Goal: Task Accomplishment & Management: Use online tool/utility

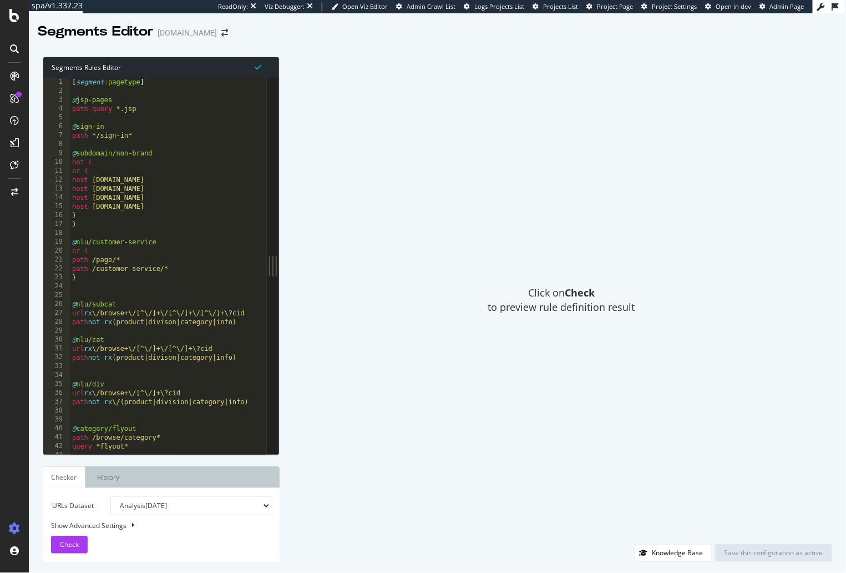
type textarea "host [DOMAIN_NAME]"
click at [185, 208] on div "[ segment : pagetype ] @ jsp-pages path-query *.jsp @ sign-in path */sign-in* @…" at bounding box center [497, 276] width 855 height 396
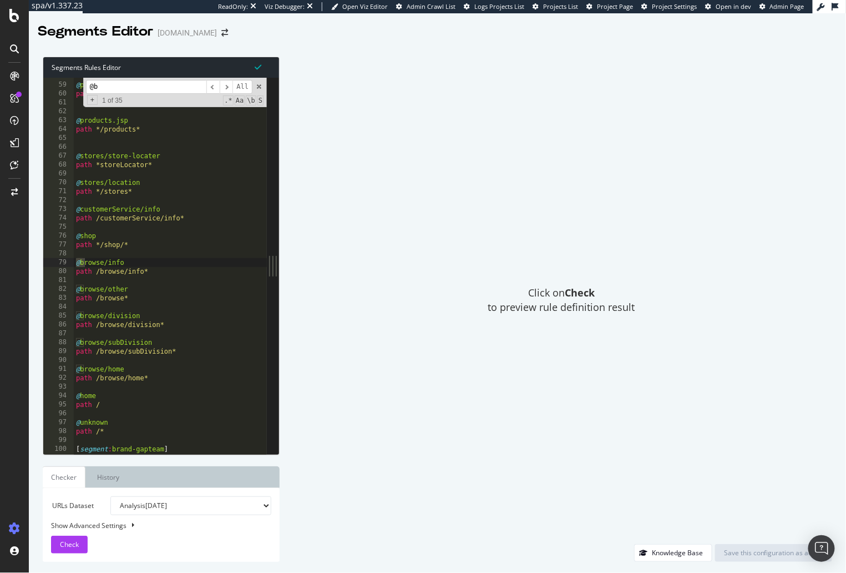
scroll to position [209, 0]
type input "@brand"
type textarea "path */stores*"
click at [189, 192] on div "@ product/clean path /browse/product* @ products.jsp path */products* @ stores/…" at bounding box center [501, 270] width 855 height 396
click at [147, 88] on input "@brand" at bounding box center [146, 87] width 120 height 14
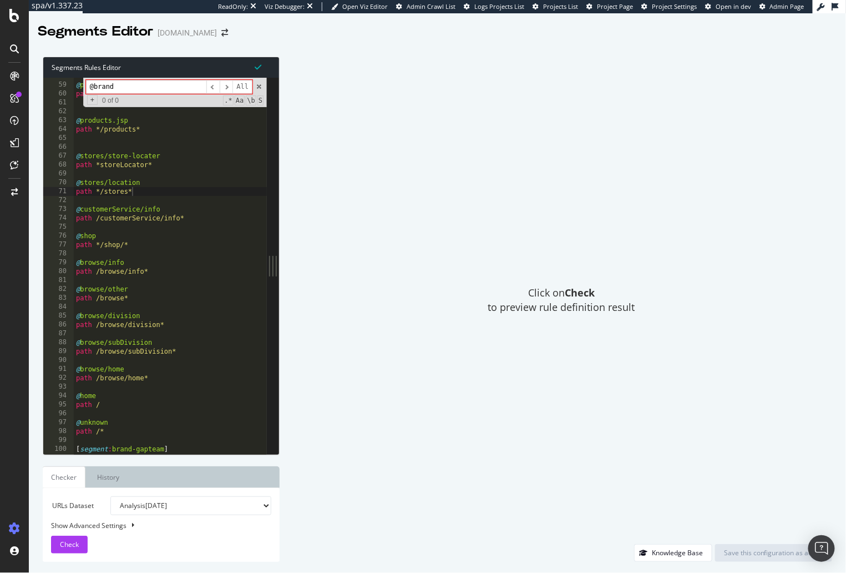
click at [147, 88] on input "@brand" at bounding box center [146, 87] width 120 height 14
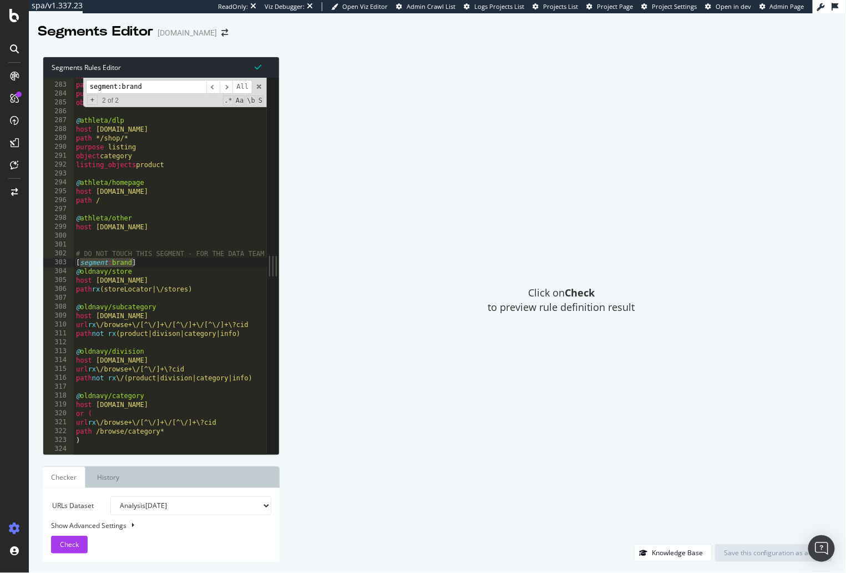
type input "segment:brand"
click at [172, 264] on div "host [DOMAIN_NAME] path /browse/product* purpose detail object product @ athlet…" at bounding box center [501, 270] width 855 height 396
click at [172, 253] on div "host [DOMAIN_NAME] path /browse/product* purpose detail object product @ athlet…" at bounding box center [501, 270] width 855 height 396
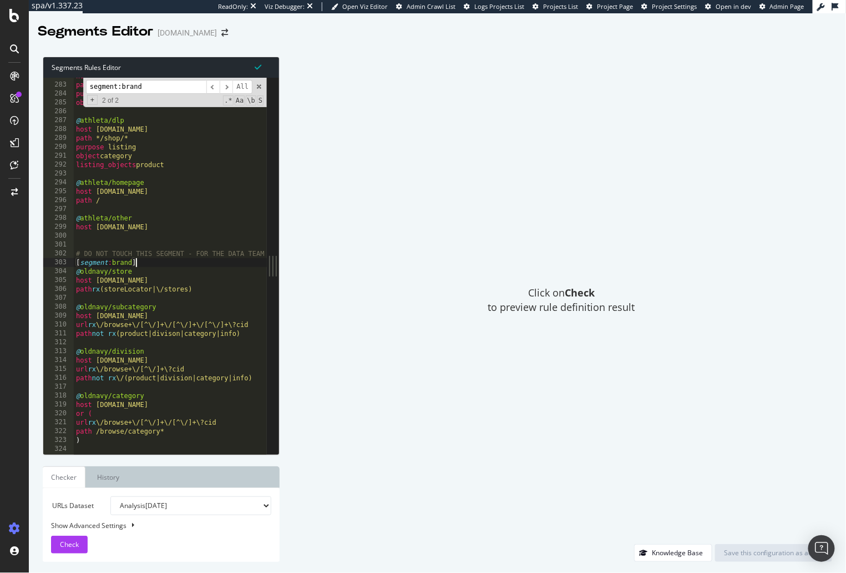
click at [175, 266] on div "host [DOMAIN_NAME] path /browse/product* purpose detail object product @ athlet…" at bounding box center [501, 270] width 855 height 396
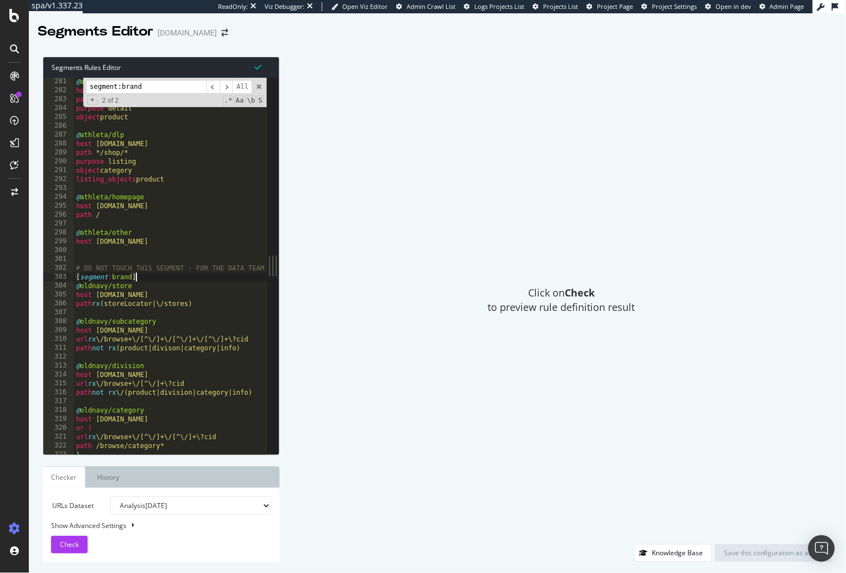
scroll to position [1015, 0]
drag, startPoint x: 180, startPoint y: 268, endPoint x: 269, endPoint y: 273, distance: 88.9
click at [272, 273] on div "[segment:brand] 281 282 283 284 285 286 287 288 289 290 291 292 293 294 295 296…" at bounding box center [161, 266] width 236 height 376
click at [234, 268] on div "@ athleta/pdp host [DOMAIN_NAME] path /browse/product* purpose detail object pr…" at bounding box center [501, 275] width 855 height 396
type textarea "# DO NOT TOUCH THIS SEGMENT - FOR THE DATA TEAM"
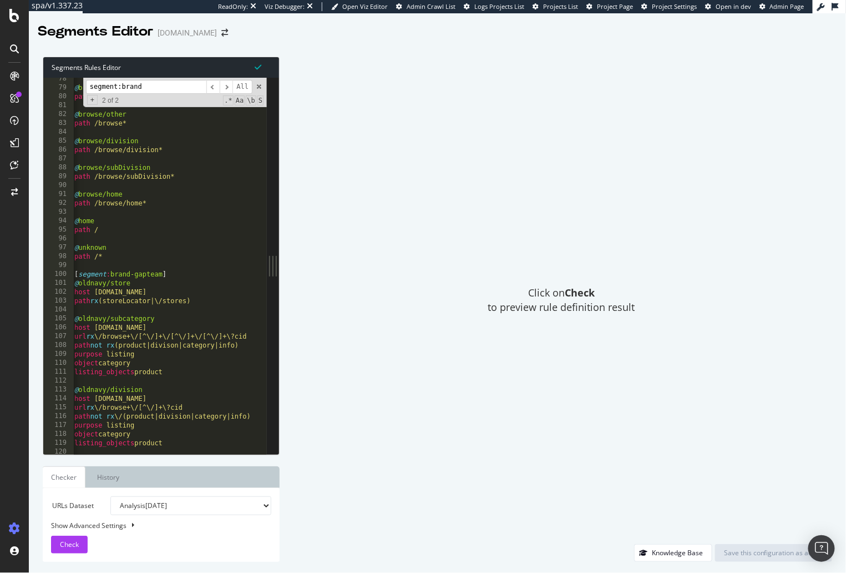
scroll to position [0, 0]
click at [181, 265] on div "@ browse/info path /browse/info* @ browse/other path /browse* @ browse/division…" at bounding box center [501, 272] width 855 height 396
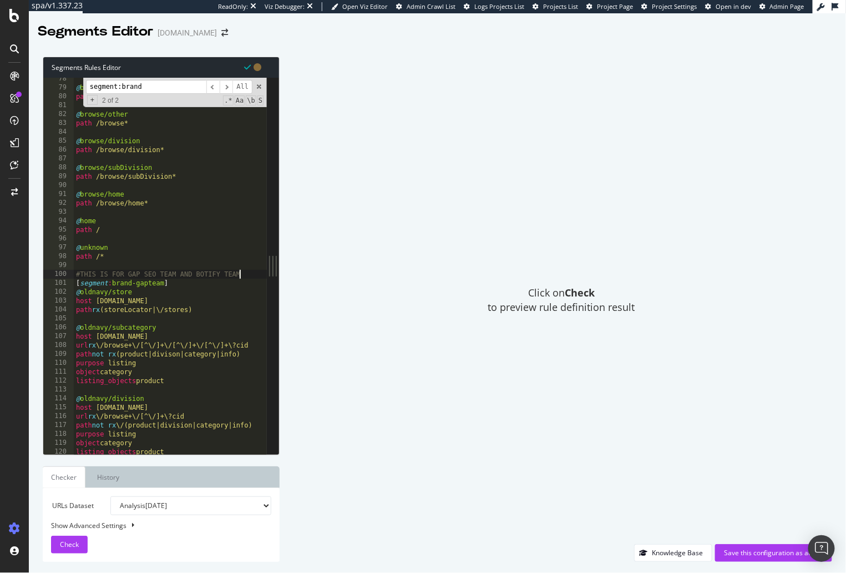
scroll to position [0, 13]
type textarea "#THIS IS FOR GAP SEO TEAM AND BOTIFY TEAM"
click at [377, 433] on div "Click on Check to preview rule definition result" at bounding box center [562, 300] width 542 height 487
click at [739, 547] on div "Save this configuration as active" at bounding box center [773, 552] width 99 height 17
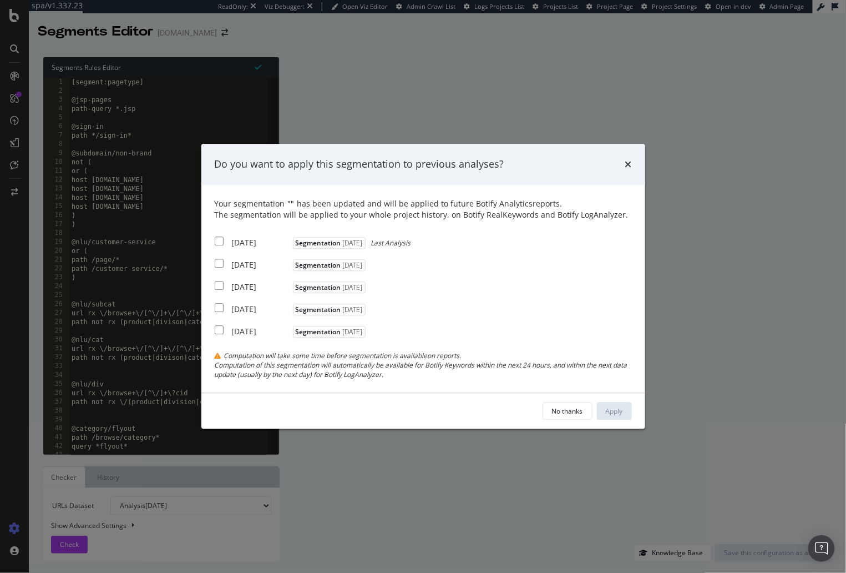
click at [571, 410] on div "No thanks" at bounding box center [567, 410] width 31 height 9
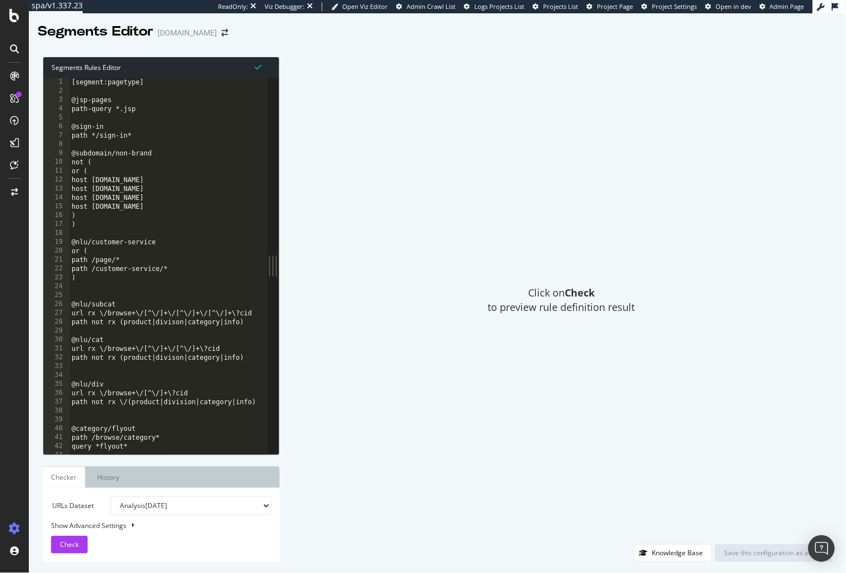
drag, startPoint x: 362, startPoint y: 355, endPoint x: 323, endPoint y: 352, distance: 38.9
click at [360, 355] on div "Click on Check to preview rule definition result" at bounding box center [562, 300] width 542 height 487
type textarea "path */sign-in*"
click at [158, 139] on div "[segment:pagetype] @jsp-pages path-query *.jsp @sign-in path */sign-in* @subdom…" at bounding box center [496, 276] width 855 height 396
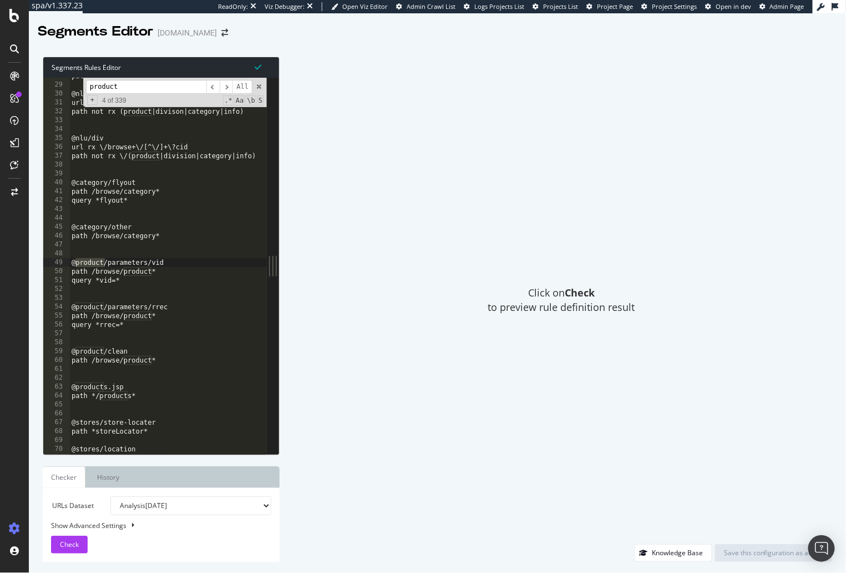
scroll to position [100, 0]
type input "product"
click at [169, 374] on div "path not rx (product|divison|category|info) @nlu/cat url rx \/browse+\/[^\/]+\/…" at bounding box center [496, 270] width 855 height 396
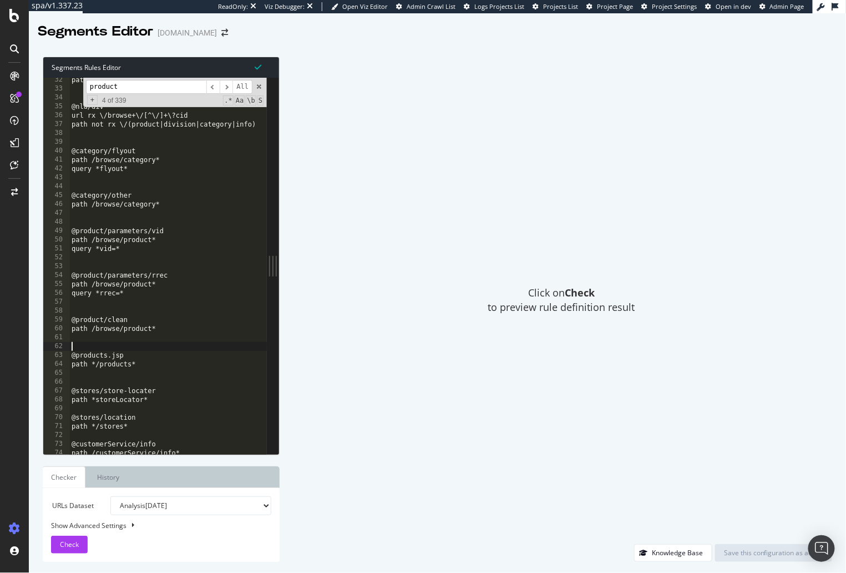
click at [162, 342] on div "path not rx (product|divison|category|info) @nlu/div url rx \/browse+\/[^\/]+\?…" at bounding box center [496, 273] width 855 height 396
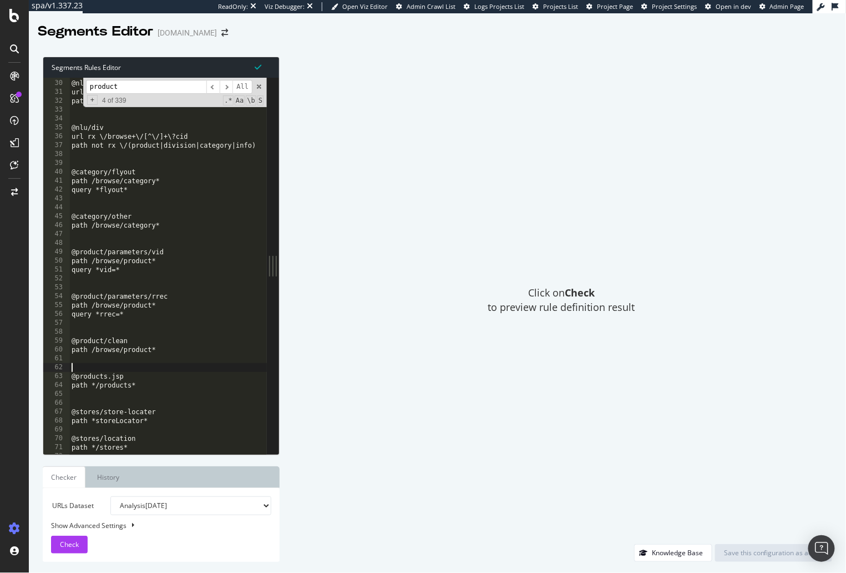
scroll to position [104, 0]
click at [163, 326] on div "@nlu/cat url rx \/browse+\/[^\/]+\/[^\/]+\?cid path not rx (product|divison|cat…" at bounding box center [496, 270] width 855 height 396
drag, startPoint x: 258, startPoint y: 85, endPoint x: 239, endPoint y: 189, distance: 105.5
click at [258, 85] on span at bounding box center [259, 87] width 8 height 8
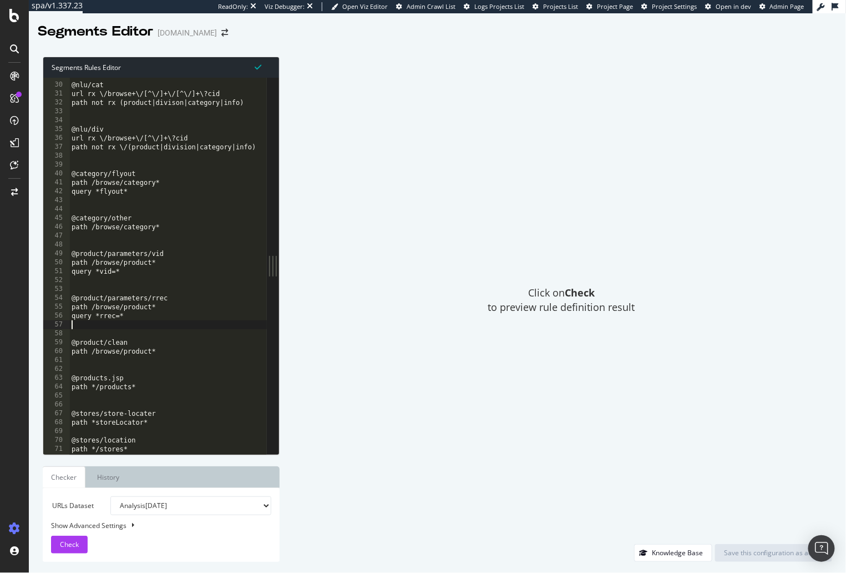
click at [183, 326] on div "@nlu/cat url rx \/browse+\/[^\/]+\/[^\/]+\?cid path not rx (product|divison|cat…" at bounding box center [496, 270] width 855 height 396
click at [166, 330] on div "@nlu/cat url rx \/browse+\/[^\/]+\/[^\/]+\?cid path not rx (product|divison|cat…" at bounding box center [496, 270] width 855 height 396
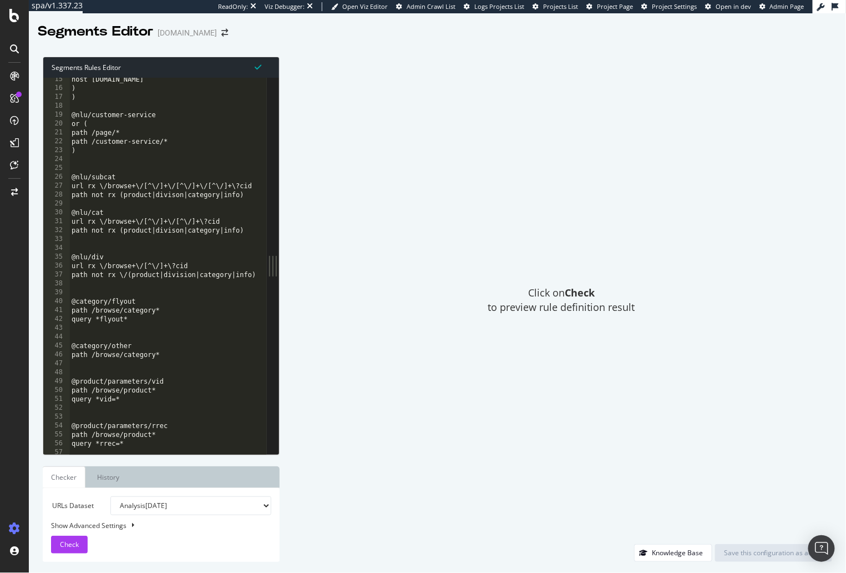
scroll to position [0, 0]
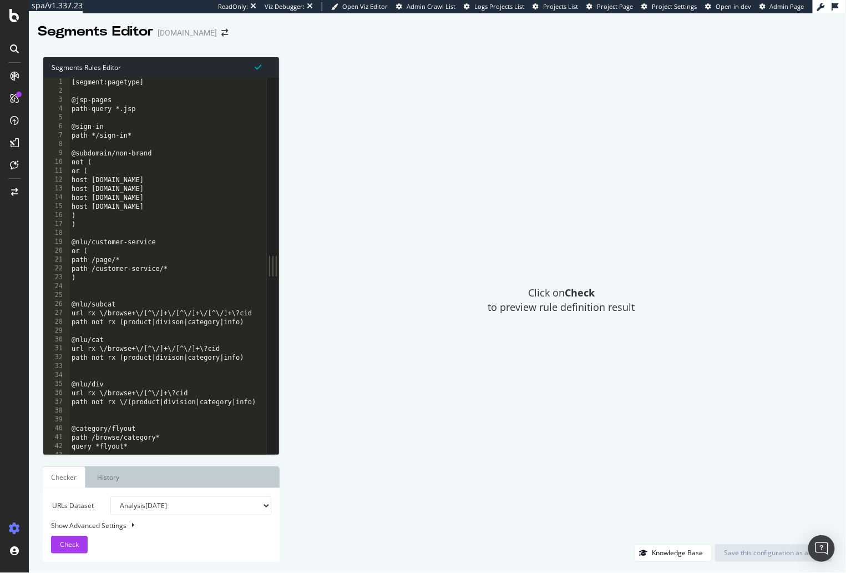
click at [143, 88] on div "[segment:pagetype] @jsp-pages path-query *.jsp @sign-in path */sign-in* @subdom…" at bounding box center [496, 276] width 855 height 396
click at [138, 80] on div "[segment:pagetype] @jsp-pages path-query *.jsp @sign-in path */sign-in* @subdom…" at bounding box center [496, 276] width 855 height 396
type textarea "[segment:pagetype]"
click at [158, 90] on div "[segment:pagetype] @jsp-pages path-query *.jsp @sign-in path */sign-in* @subdom…" at bounding box center [496, 276] width 855 height 396
drag, startPoint x: 150, startPoint y: 79, endPoint x: 153, endPoint y: 127, distance: 47.3
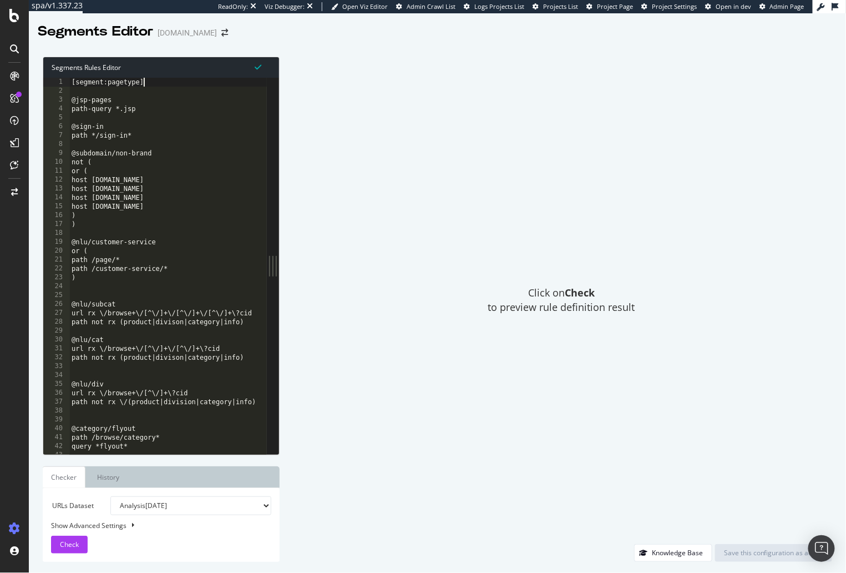
click at [150, 79] on div "[segment:pagetype] @jsp-pages path-query *.jsp @sign-in path */sign-in* @subdom…" at bounding box center [496, 276] width 855 height 396
type textarea "[segment:pagetype]"
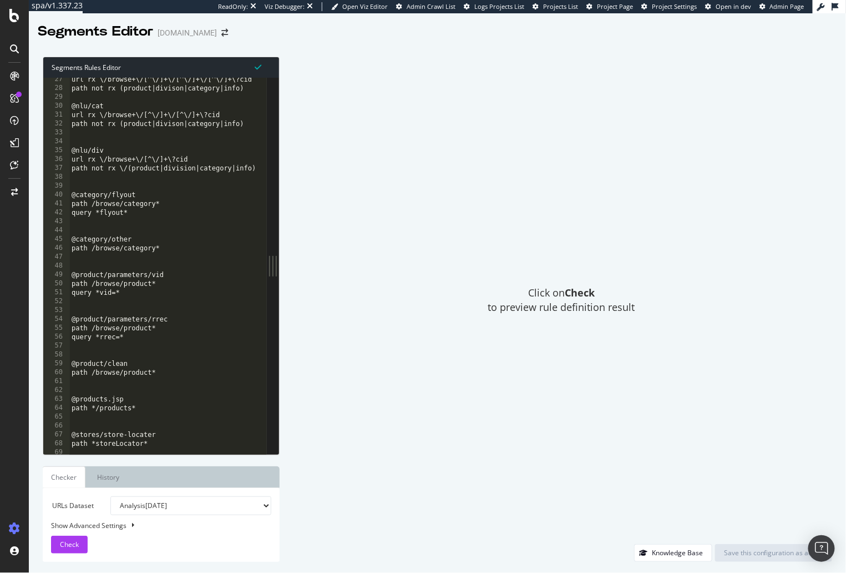
scroll to position [95, 0]
click at [130, 299] on div "url rx \/browse+\/[^\/]+\/[^\/]+\/[^\/]+\?cid path not rx (product|divison|cate…" at bounding box center [496, 272] width 855 height 396
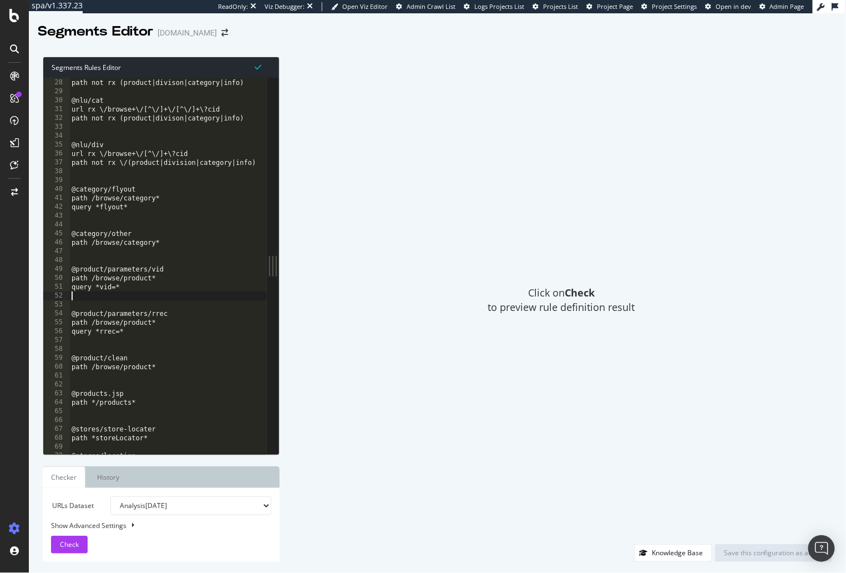
scroll to position [104, 0]
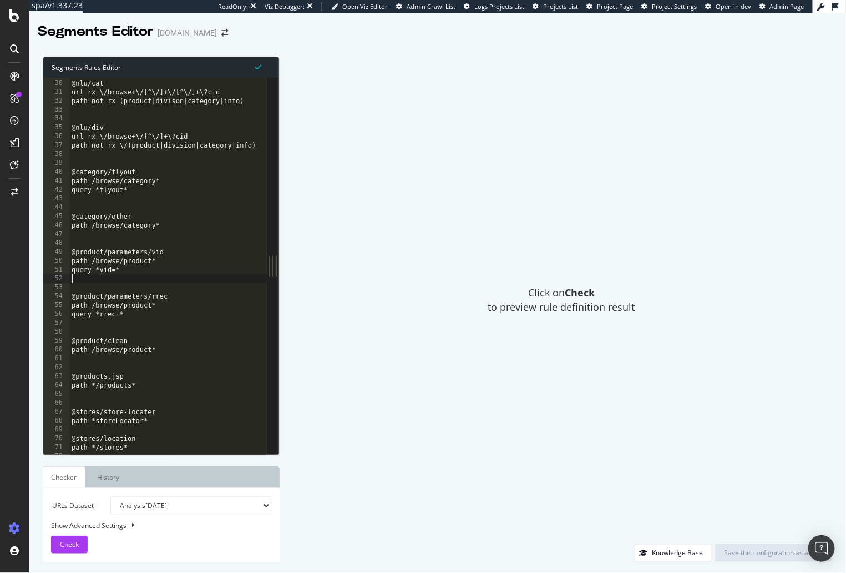
click at [166, 262] on div "@nlu/cat url rx \/browse+\/[^\/]+\/[^\/]+\?cid path not rx (product|divison|cat…" at bounding box center [496, 268] width 855 height 396
click at [170, 253] on div "@nlu/cat url rx \/browse+\/[^\/]+\/[^\/]+\?cid path not rx (product|divison|cat…" at bounding box center [496, 268] width 855 height 396
click at [142, 269] on div "@nlu/cat url rx \/browse+\/[^\/]+\/[^\/]+\?cid path not rx (product|divison|cat…" at bounding box center [496, 268] width 855 height 396
click at [131, 314] on div "@nlu/cat url rx \/browse+\/[^\/]+\/[^\/]+\?cid path not rx (product|divison|cat…" at bounding box center [496, 268] width 855 height 396
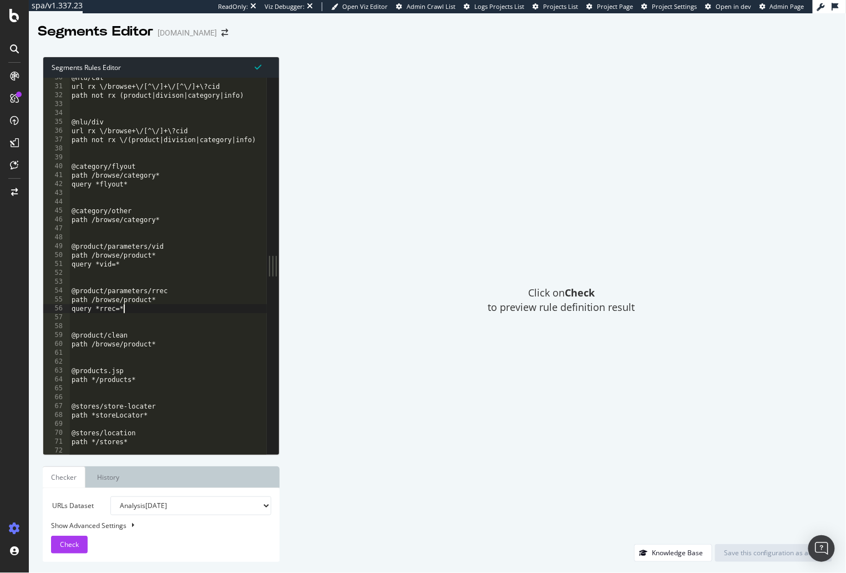
scroll to position [107, 0]
click at [154, 344] on div "@nlu/cat url rx \/browse+\/[^\/]+\/[^\/]+\?cid path not rx (product|divison|cat…" at bounding box center [496, 271] width 855 height 396
click at [165, 346] on div "@nlu/cat url rx \/browse+\/[^\/]+\/[^\/]+\?cid path not rx (product|divison|cat…" at bounding box center [496, 271] width 855 height 396
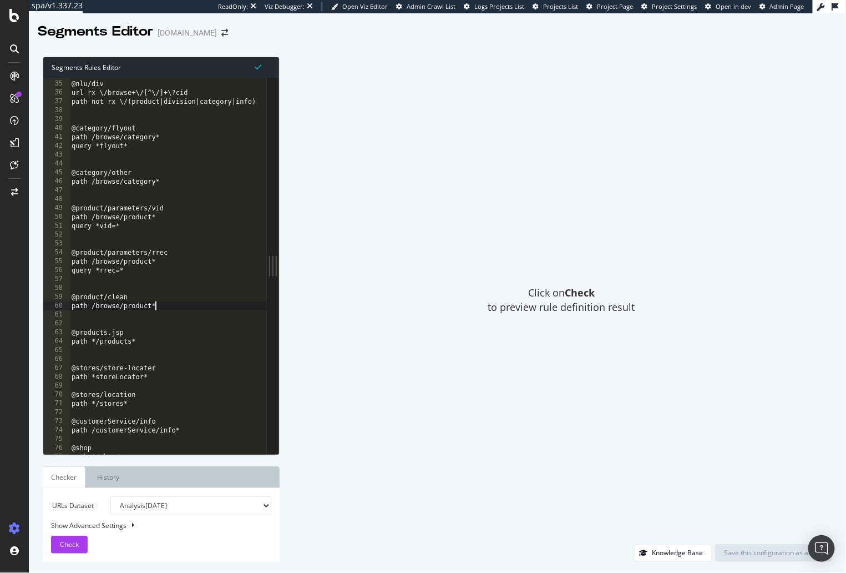
scroll to position [122, 0]
click at [142, 344] on div "@nlu/div url rx \/browse+\/[^\/]+\?cid path not rx \/(product|division|category…" at bounding box center [496, 268] width 855 height 396
type textarea "path */products*"
click at [138, 321] on div "@nlu/div url rx \/browse+\/[^\/]+\?cid path not rx \/(product|division|category…" at bounding box center [496, 268] width 855 height 396
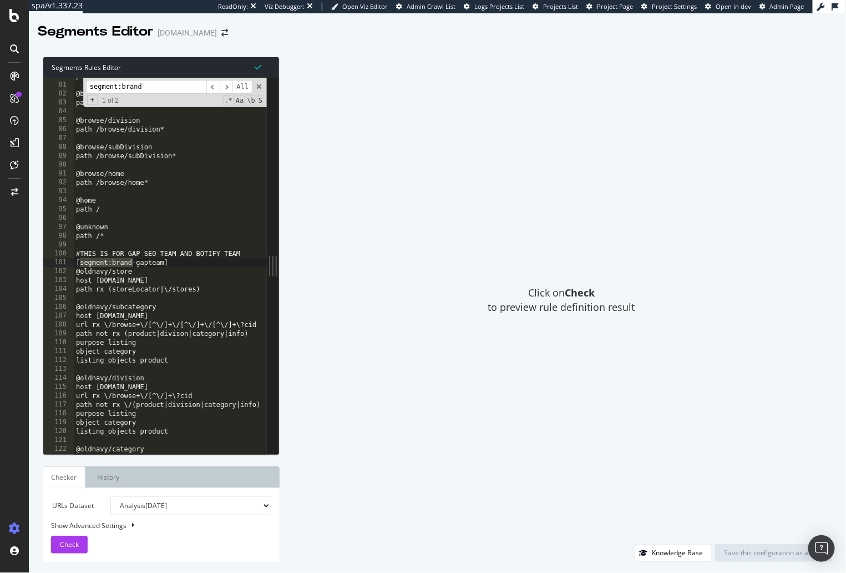
scroll to position [1024, 0]
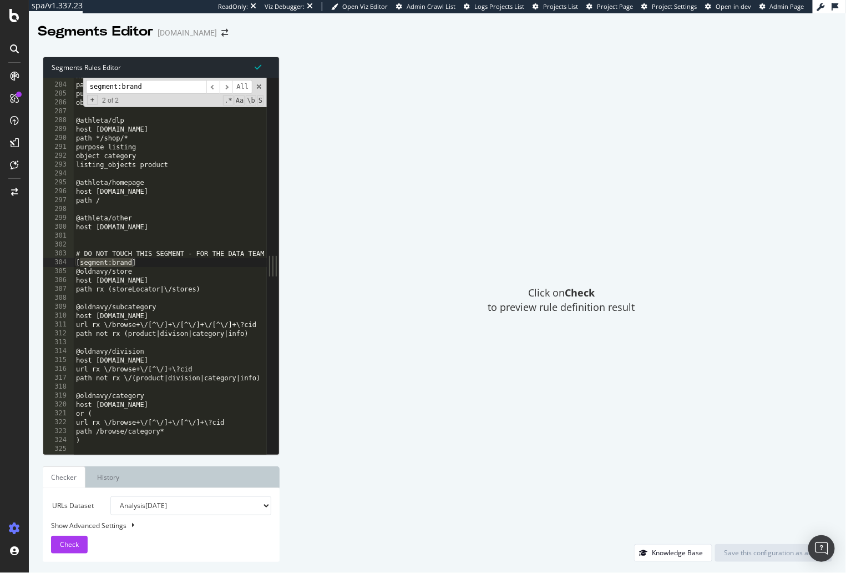
type input "segment:brand"
click at [151, 266] on div "host [DOMAIN_NAME] path /browse/product* purpose detail object product @athleta…" at bounding box center [501, 270] width 855 height 396
click at [211, 84] on span "​" at bounding box center [212, 87] width 13 height 14
click at [215, 88] on span "​" at bounding box center [212, 87] width 13 height 14
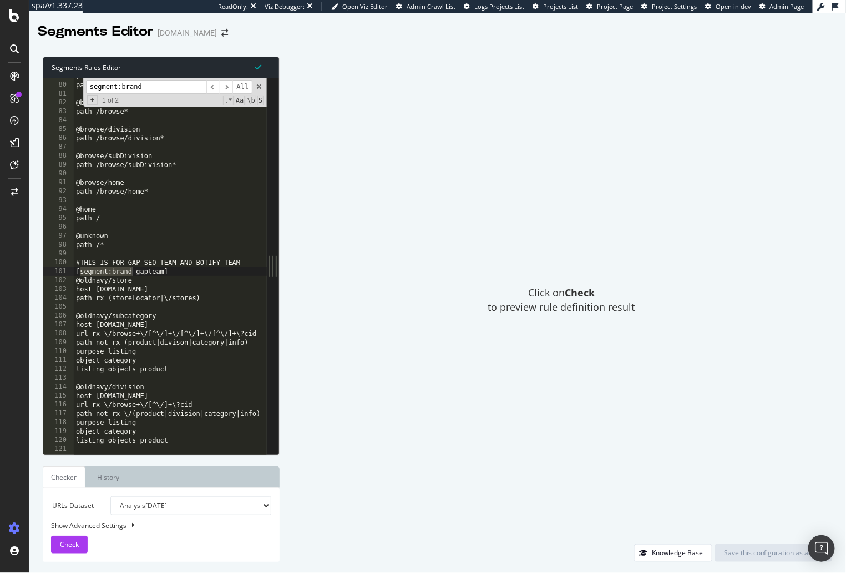
scroll to position [285, 0]
click at [157, 299] on div "@browse/info path /browse/info* @browse/other path /browse* @browse/division pa…" at bounding box center [501, 270] width 855 height 396
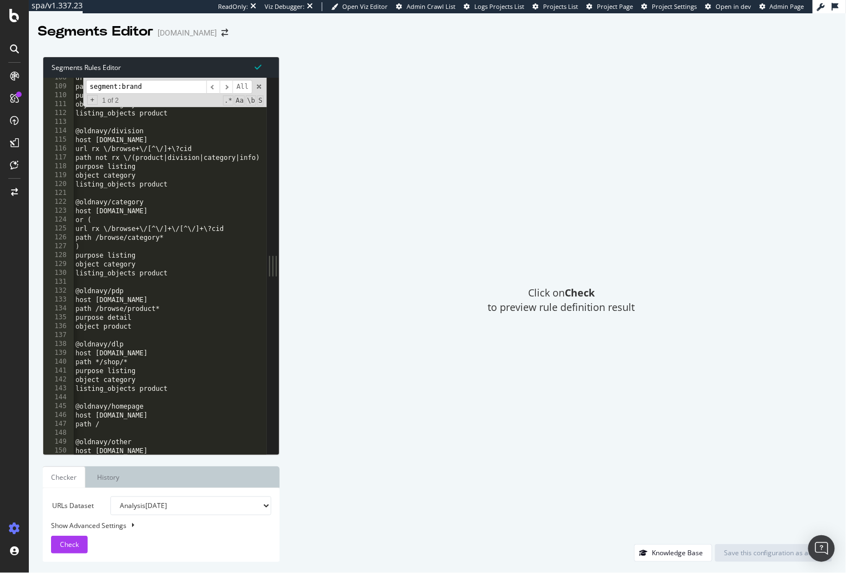
scroll to position [394, 0]
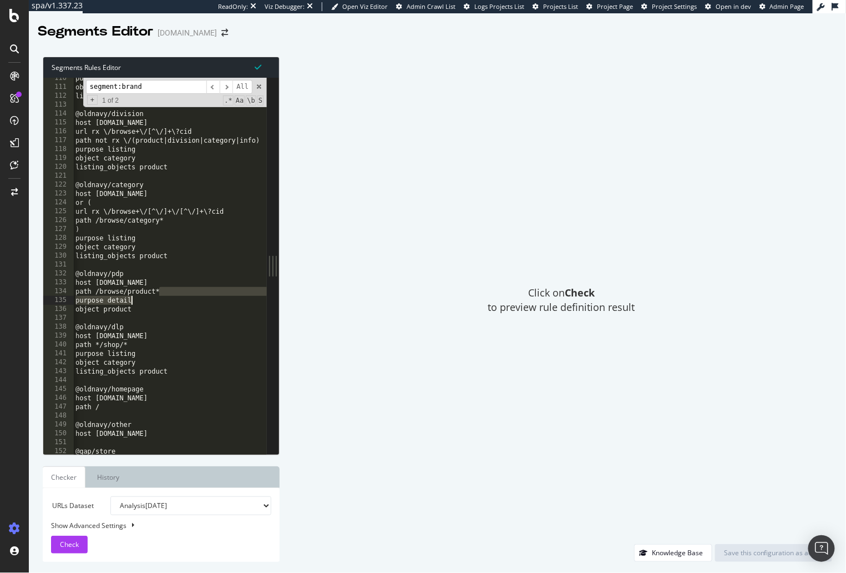
click at [172, 297] on div "purpose listing object category listing_objects product @oldnavy/division host …" at bounding box center [500, 272] width 855 height 396
type textarea "path /browse/product*"
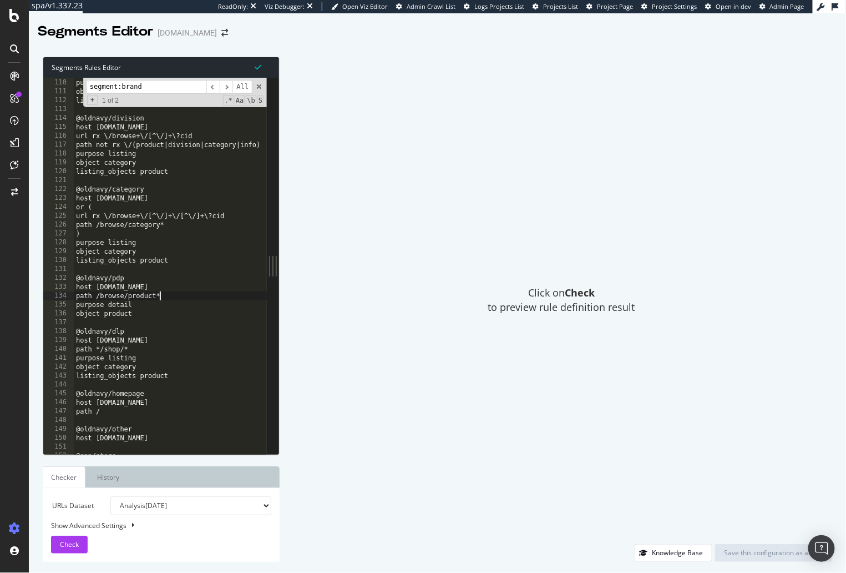
scroll to position [0, 0]
click at [176, 293] on div "path not rx (product|divison|category|info) purpose listing object category lis…" at bounding box center [501, 267] width 855 height 396
click at [157, 273] on div "path not rx (product|divison|category|info) purpose listing object category lis…" at bounding box center [501, 267] width 855 height 396
click at [168, 296] on div "path not rx (product|divison|category|info) purpose listing object category lis…" at bounding box center [501, 267] width 855 height 396
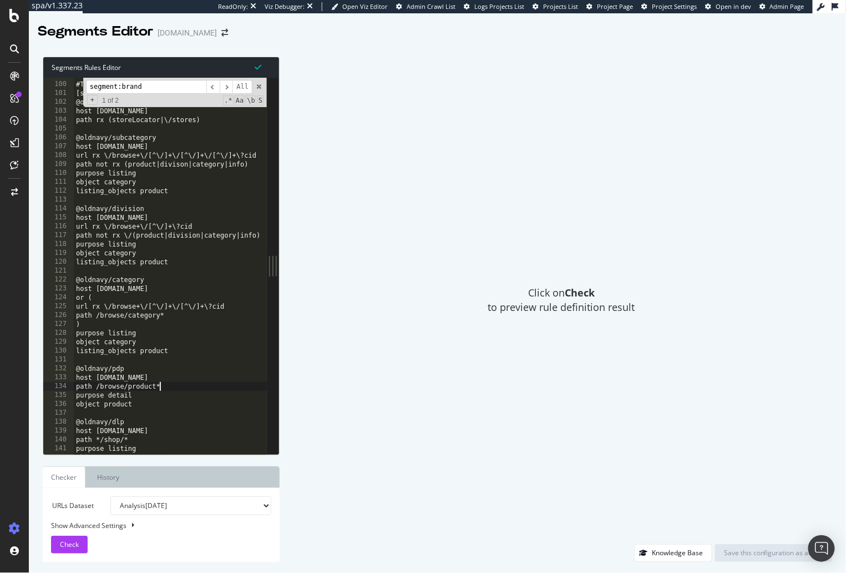
scroll to position [357, 0]
drag, startPoint x: 166, startPoint y: 385, endPoint x: 78, endPoint y: 387, distance: 87.7
click at [74, 387] on div "#THIS IS FOR GAP SEO TEAM AND BOTIFY TEAM [segment:brand-gapteam] @oldnavy/stor…" at bounding box center [501, 269] width 855 height 396
click at [170, 381] on div "#THIS IS FOR GAP SEO TEAM AND BOTIFY TEAM [segment:brand-gapteam] @oldnavy/stor…" at bounding box center [501, 269] width 855 height 396
click at [170, 385] on div "#THIS IS FOR GAP SEO TEAM AND BOTIFY TEAM [segment:brand-gapteam] @oldnavy/stor…" at bounding box center [501, 269] width 855 height 396
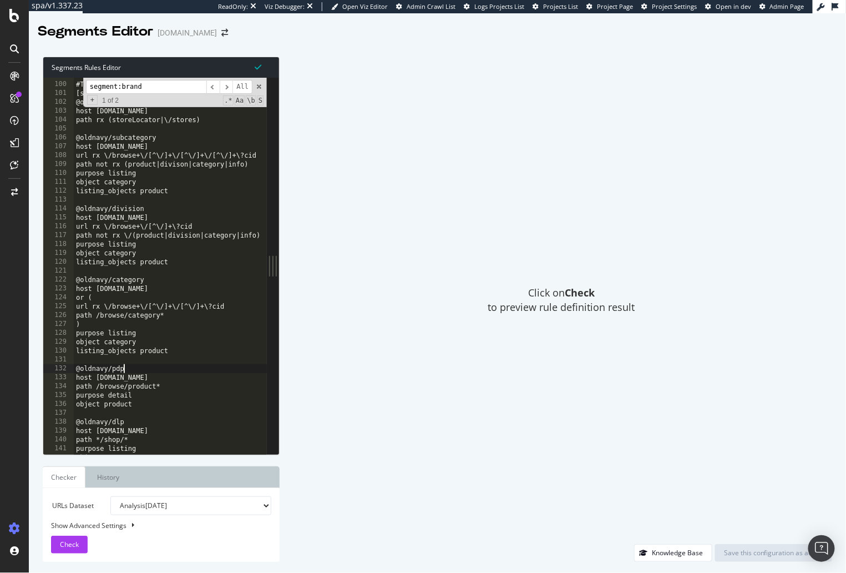
click at [173, 368] on div "#THIS IS FOR GAP SEO TEAM AND BOTIFY TEAM [segment:brand-gapteam] @oldnavy/stor…" at bounding box center [501, 269] width 855 height 396
click at [170, 387] on div "#THIS IS FOR GAP SEO TEAM AND BOTIFY TEAM [segment:brand-gapteam] @oldnavy/stor…" at bounding box center [501, 269] width 855 height 396
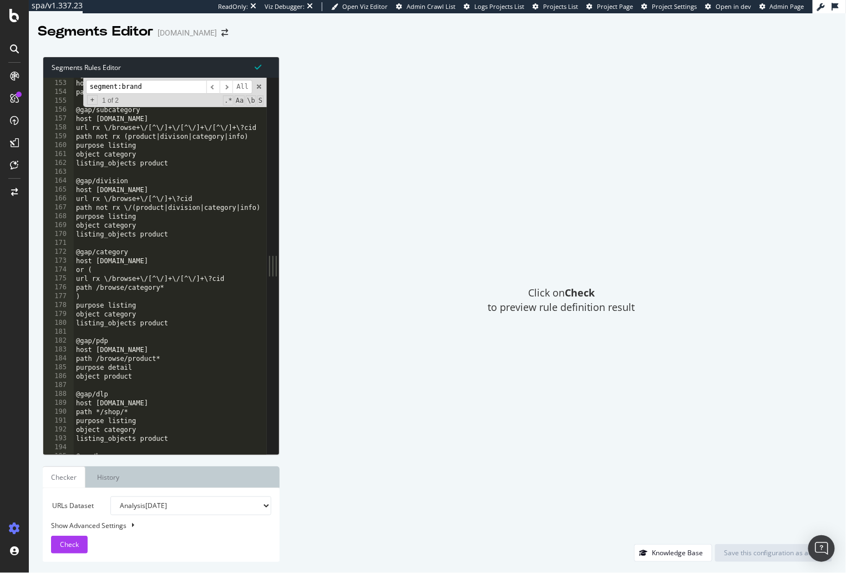
scroll to position [561, 0]
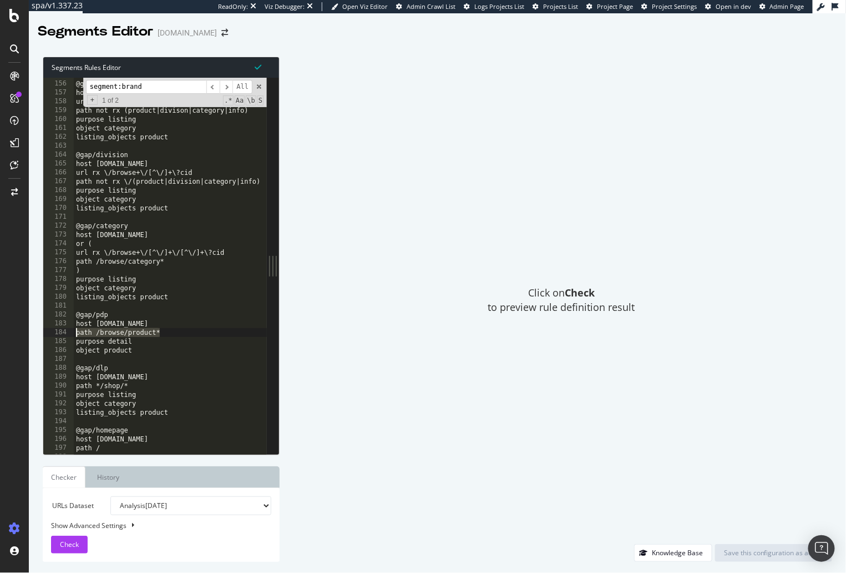
drag, startPoint x: 165, startPoint y: 332, endPoint x: 63, endPoint y: 334, distance: 102.1
click at [63, 334] on div "path /browse/product* 155 156 157 158 159 160 161 162 163 164 165 166 167 168 1…" at bounding box center [155, 266] width 224 height 376
click at [148, 330] on div "@gap/subcategory host [DOMAIN_NAME] url rx \/browse+\/[^\/]+\/[^\/]+\/[^\/]+\?c…" at bounding box center [501, 268] width 855 height 396
drag, startPoint x: 155, startPoint y: 325, endPoint x: 75, endPoint y: 327, distance: 80.5
click at [75, 327] on div "@gap/subcategory host [DOMAIN_NAME] url rx \/browse+\/[^\/]+\/[^\/]+\/[^\/]+\?c…" at bounding box center [501, 268] width 855 height 396
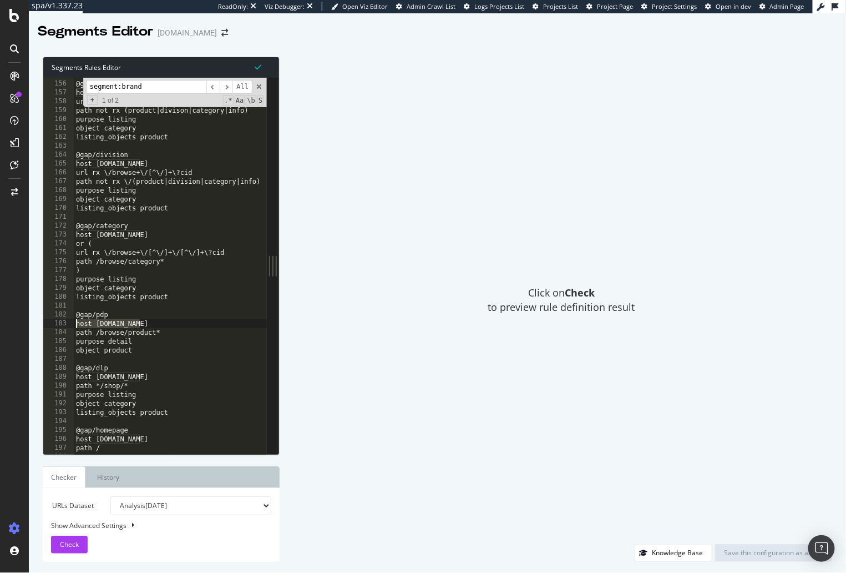
click at [160, 324] on div "@gap/subcategory host [DOMAIN_NAME] url rx \/browse+\/[^\/]+\/[^\/]+\/[^\/]+\?c…" at bounding box center [501, 268] width 855 height 396
click at [175, 332] on div "@gap/subcategory host [DOMAIN_NAME] url rx \/browse+\/[^\/]+\/[^\/]+\/[^\/]+\?c…" at bounding box center [501, 268] width 855 height 396
click at [357, 301] on div "Click on Check to preview rule definition result" at bounding box center [562, 300] width 542 height 487
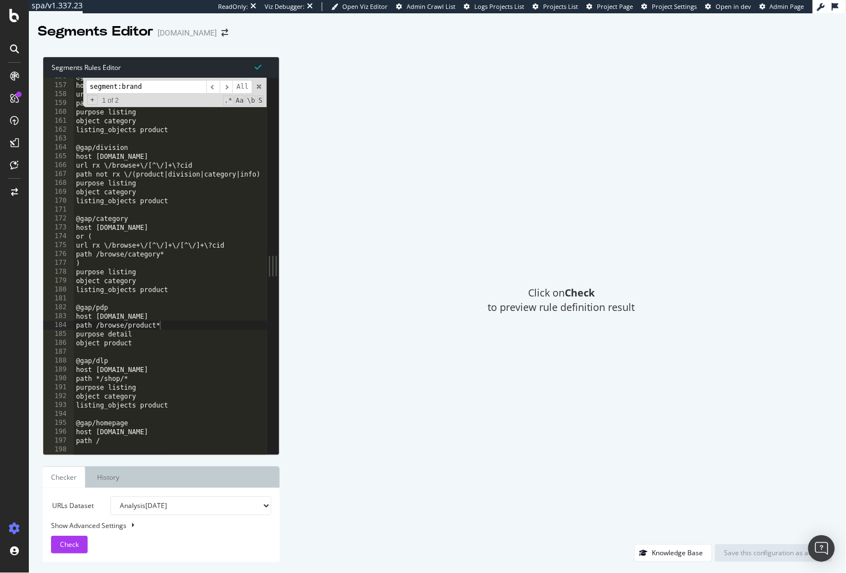
scroll to position [569, 0]
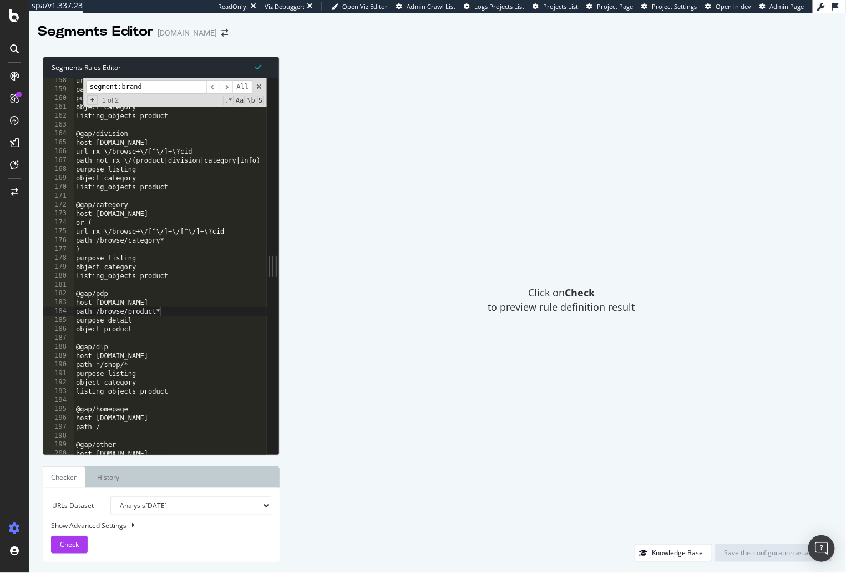
click at [135, 295] on div "url rx \/browse+\/[^\/]+\/[^\/]+\/[^\/]+\?cid path not rx (product|divison|cate…" at bounding box center [501, 274] width 855 height 396
drag, startPoint x: 164, startPoint y: 291, endPoint x: 120, endPoint y: 293, distance: 43.9
click at [109, 295] on div "url rx \/browse+\/[^\/]+\/[^\/]+\/[^\/]+\?cid path not rx (product|divison|cate…" at bounding box center [501, 274] width 855 height 396
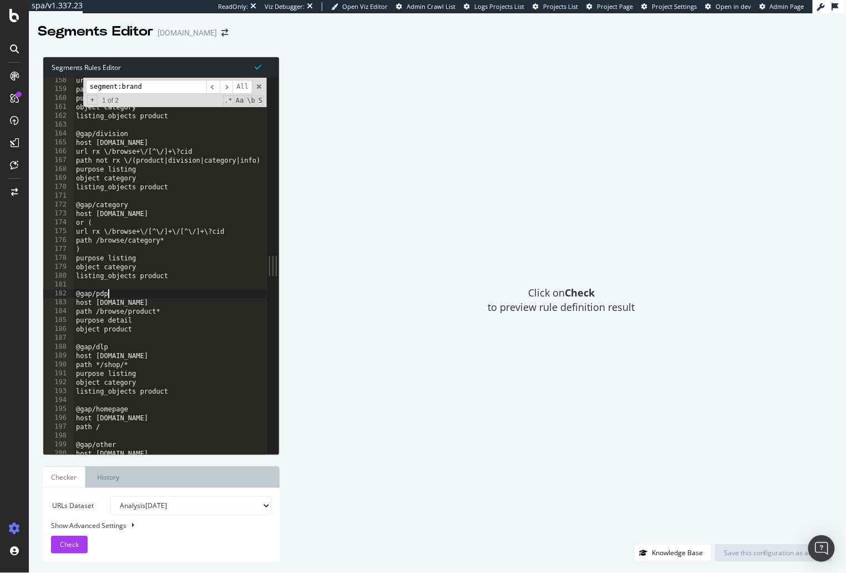
click at [188, 319] on div "url rx \/browse+\/[^\/]+\/[^\/]+\/[^\/]+\?cid path not rx (product|divison|cate…" at bounding box center [501, 274] width 855 height 396
type textarea "purpose detail"
click at [403, 162] on div "Click on Check to preview rule definition result" at bounding box center [562, 300] width 542 height 487
